Goal: Navigation & Orientation: Understand site structure

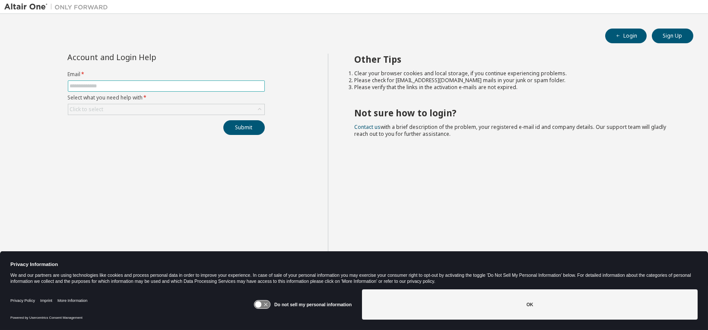
click at [121, 86] on input "text" at bounding box center [166, 85] width 193 height 7
type input "**********"
click at [129, 107] on div "Click to select" at bounding box center [166, 109] width 196 height 10
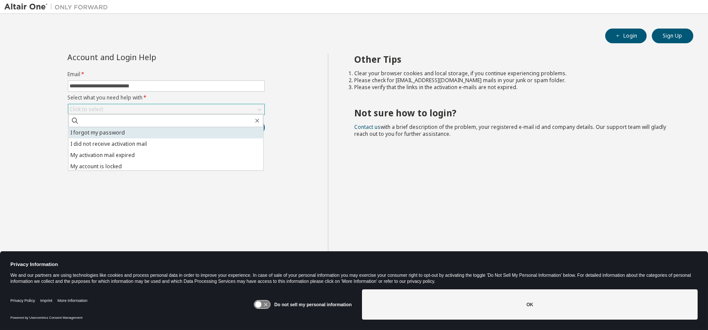
click at [115, 132] on li "I forgot my password" at bounding box center [165, 132] width 195 height 11
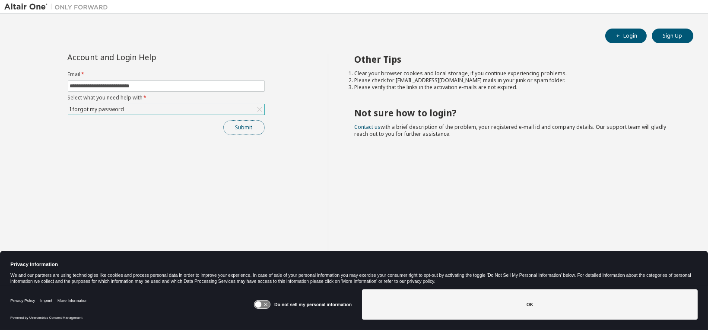
click at [241, 127] on button "Submit" at bounding box center [243, 127] width 41 height 15
click at [266, 300] on icon at bounding box center [262, 304] width 16 height 8
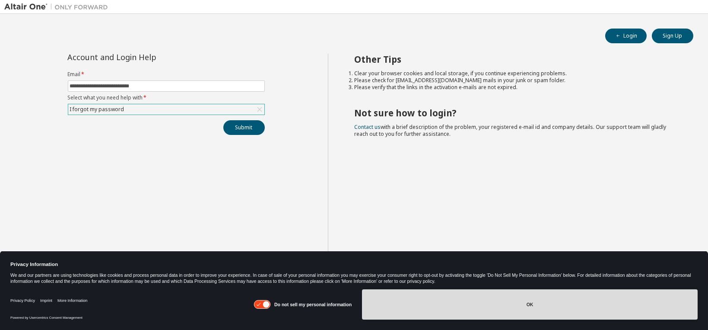
click at [523, 303] on button "OK" at bounding box center [530, 304] width 336 height 30
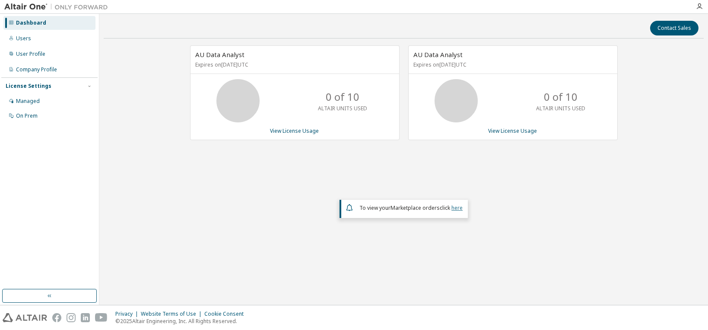
click at [458, 207] on link "here" at bounding box center [456, 207] width 11 height 7
click at [32, 115] on div "On Prem" at bounding box center [27, 115] width 22 height 7
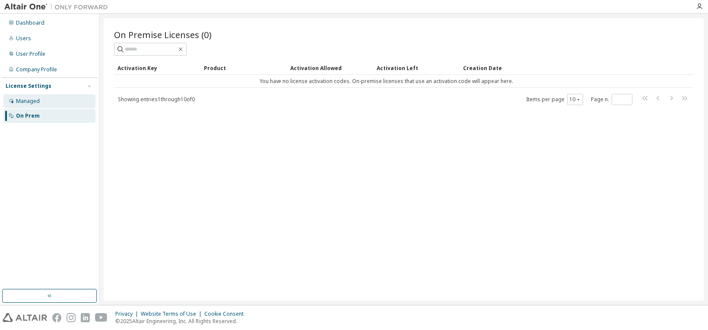
click at [21, 100] on div "Managed" at bounding box center [28, 101] width 24 height 7
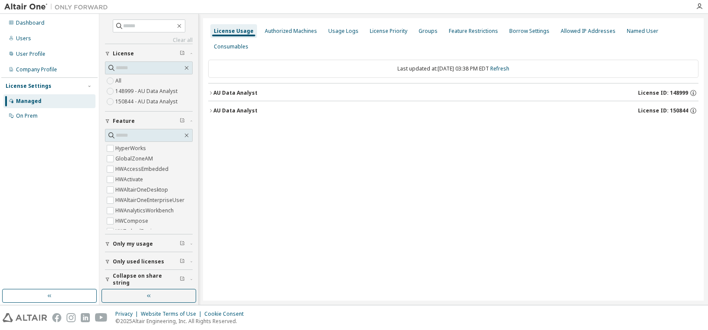
click at [211, 91] on icon "button" at bounding box center [211, 92] width 2 height 3
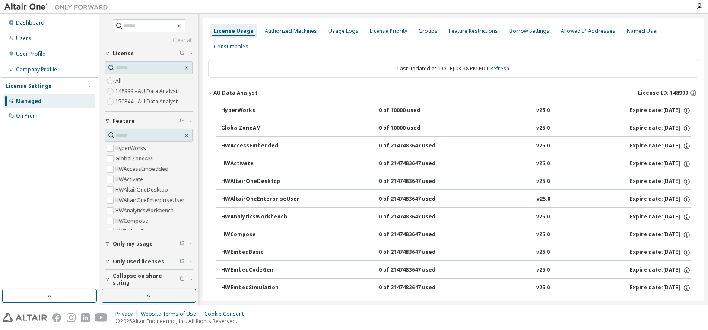
click at [209, 90] on icon "button" at bounding box center [210, 92] width 5 height 5
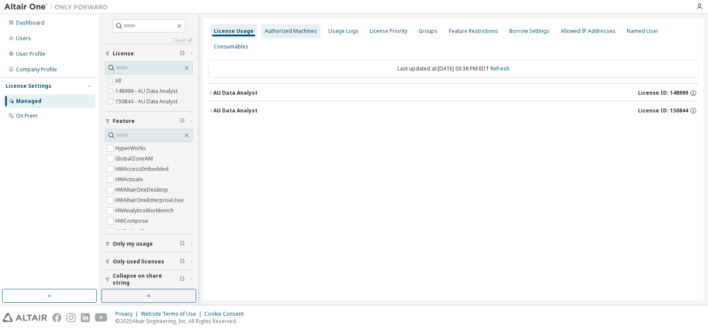
click at [280, 33] on div "Authorized Machines" at bounding box center [291, 31] width 52 height 7
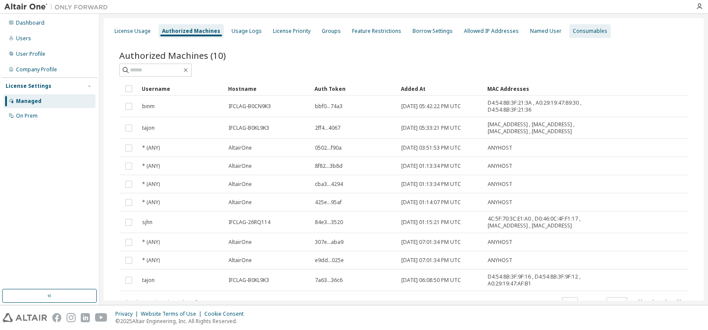
click at [575, 30] on div "Consumables" at bounding box center [590, 31] width 35 height 7
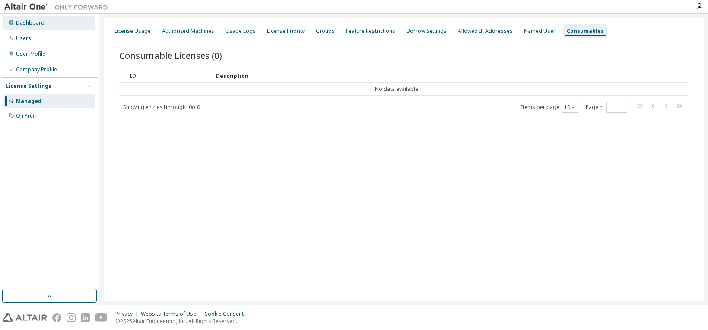
click at [31, 24] on div "Dashboard" at bounding box center [30, 22] width 29 height 7
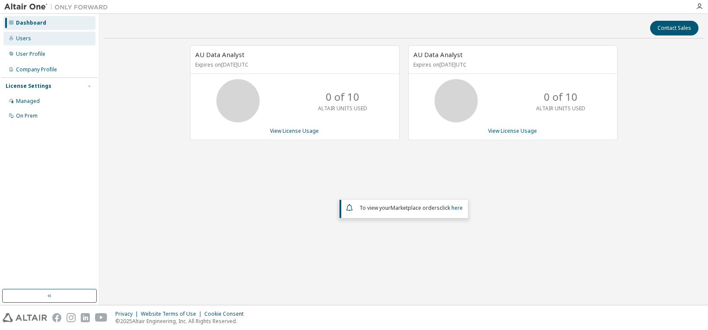
click at [45, 38] on div "Users" at bounding box center [49, 39] width 92 height 14
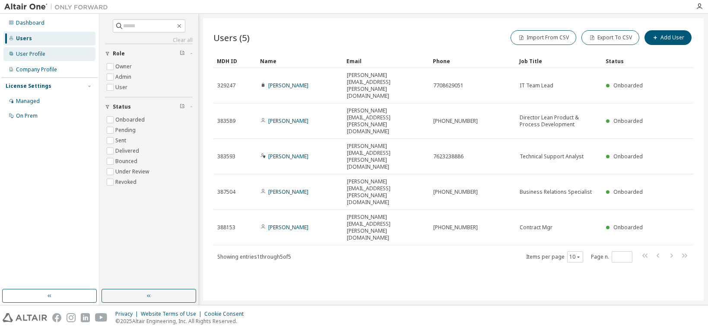
click at [41, 52] on div "User Profile" at bounding box center [30, 54] width 29 height 7
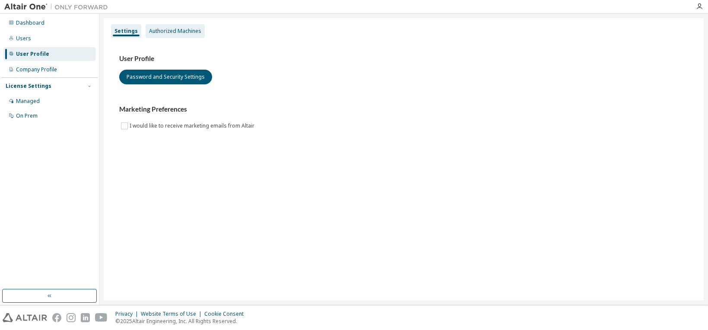
click at [170, 32] on div "Authorized Machines" at bounding box center [175, 31] width 52 height 7
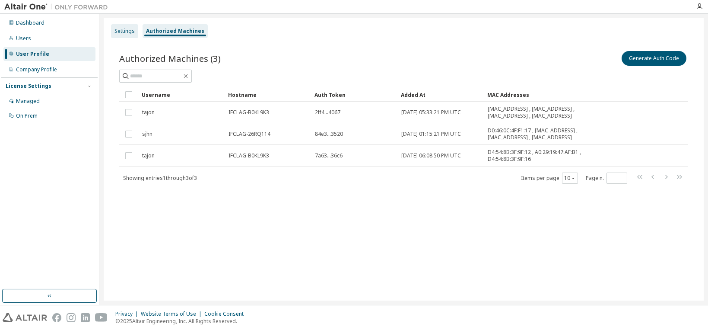
click at [119, 33] on div "Settings" at bounding box center [124, 31] width 20 height 7
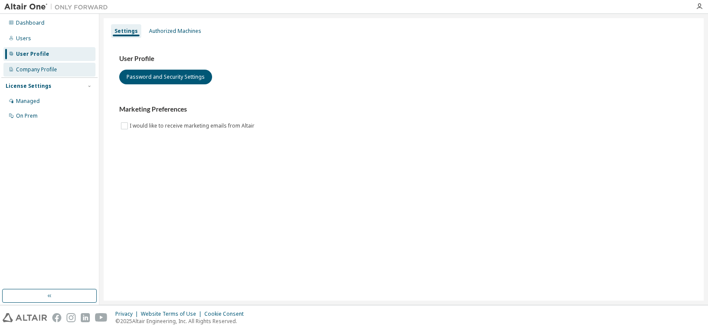
click at [48, 72] on div "Company Profile" at bounding box center [36, 69] width 41 height 7
